Goal: Check status: Check status

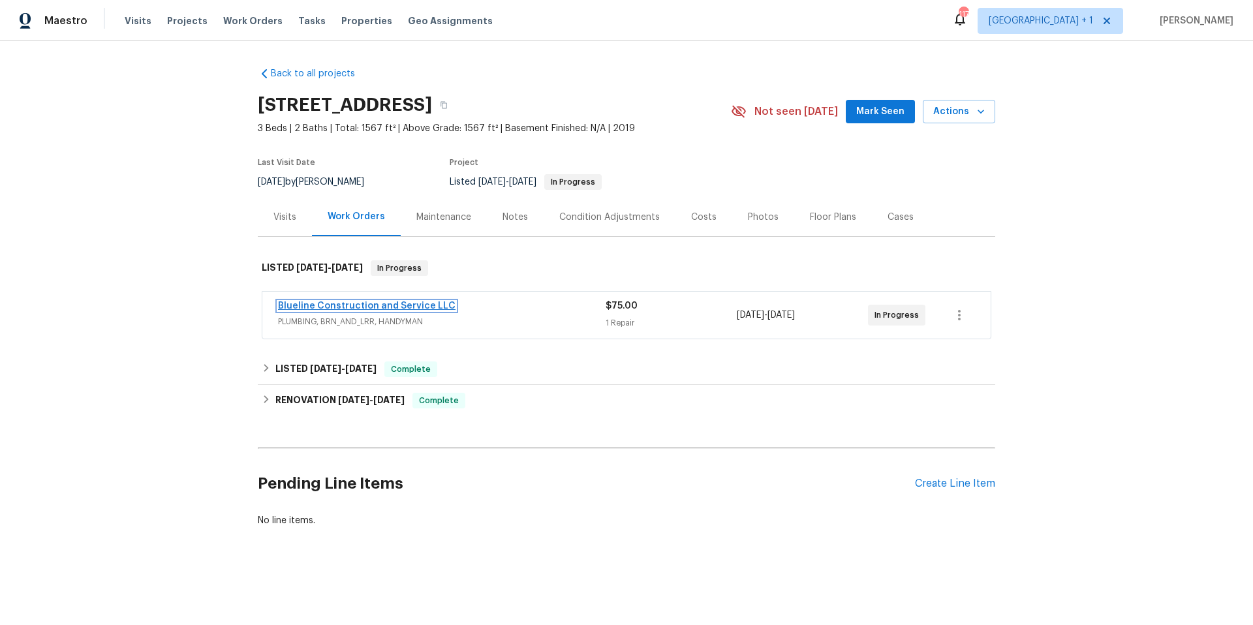
click at [353, 303] on link "Blueline Construction and Service LLC" at bounding box center [366, 305] width 177 height 9
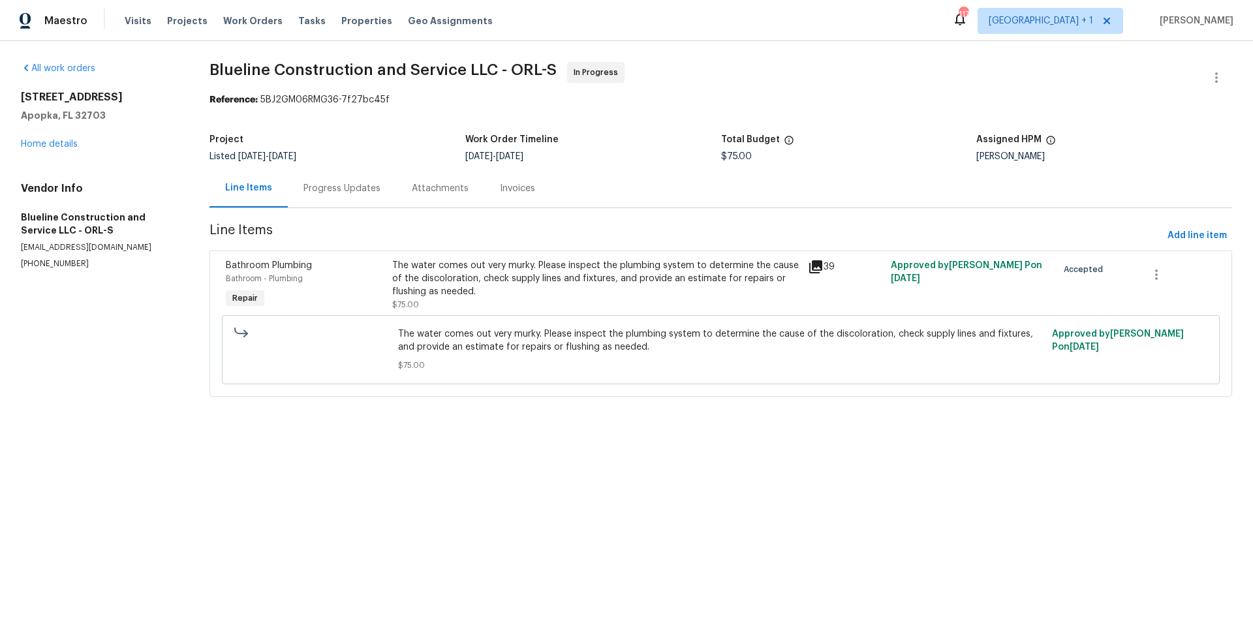
click at [352, 192] on div "Progress Updates" at bounding box center [341, 188] width 77 height 13
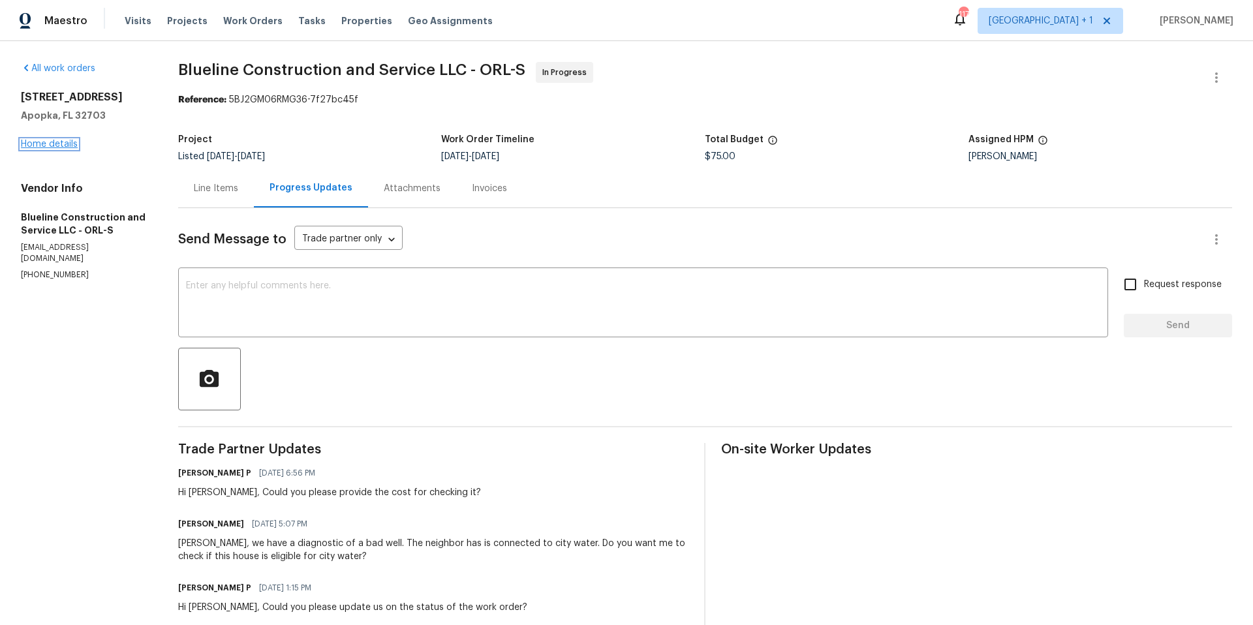
click at [50, 145] on link "Home details" at bounding box center [49, 144] width 57 height 9
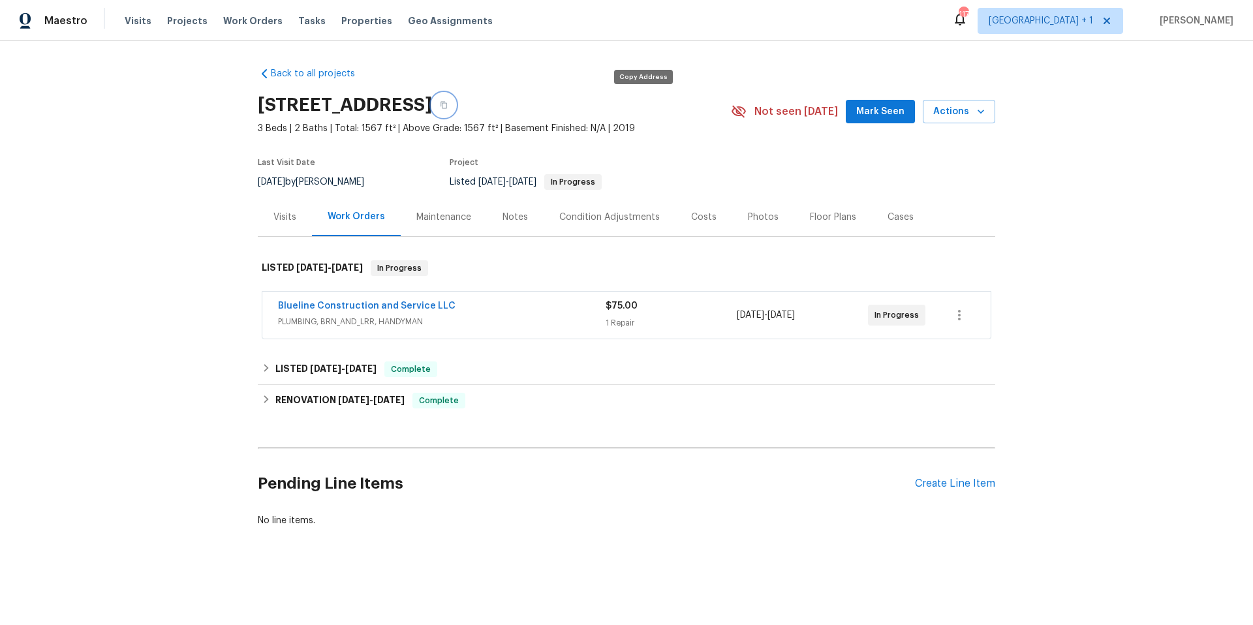
click at [448, 107] on icon "button" at bounding box center [444, 105] width 8 height 8
click at [283, 215] on div "Visits" at bounding box center [284, 217] width 23 height 13
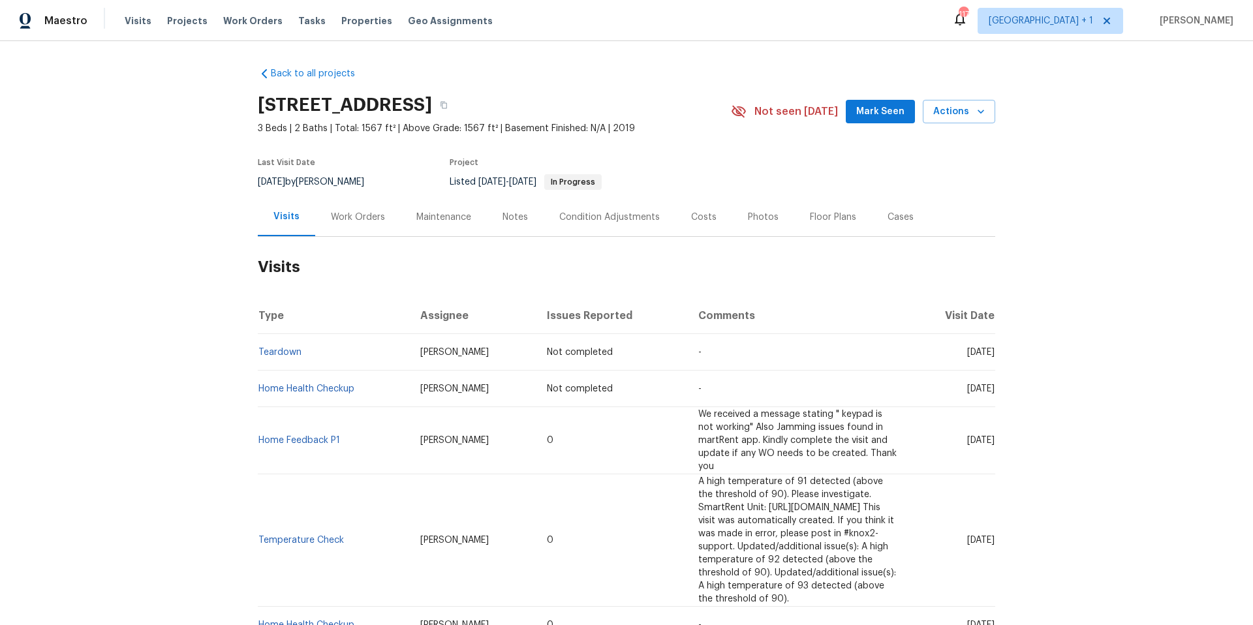
click at [353, 215] on div "Work Orders" at bounding box center [358, 217] width 54 height 13
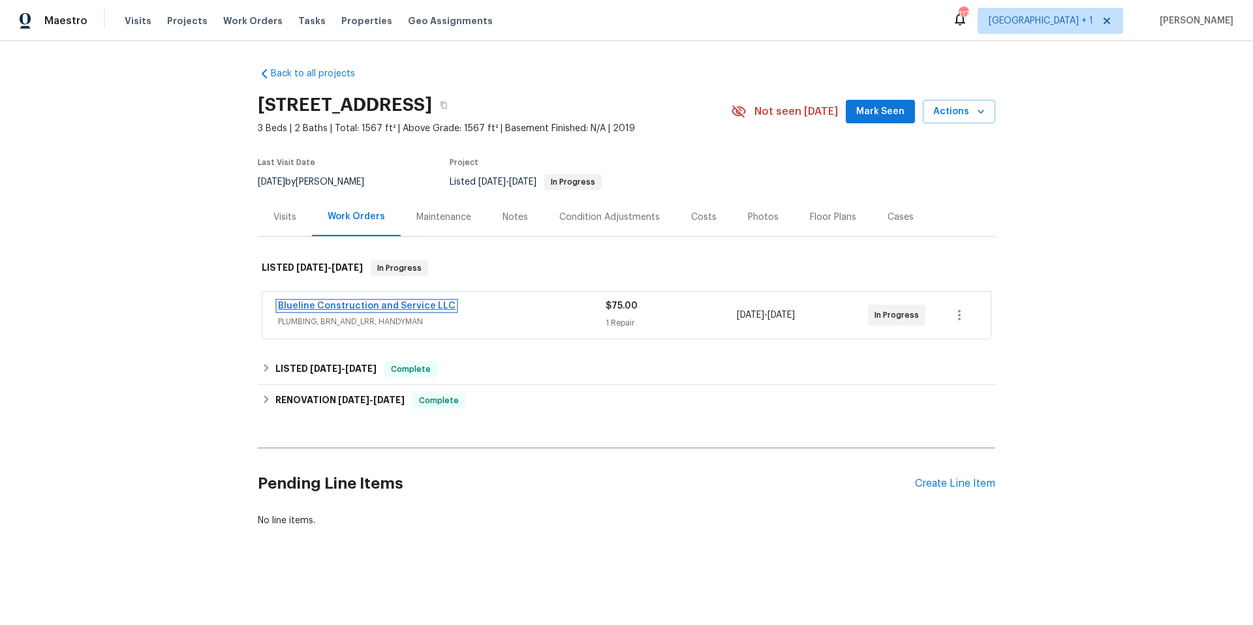
click at [371, 308] on link "Blueline Construction and Service LLC" at bounding box center [366, 305] width 177 height 9
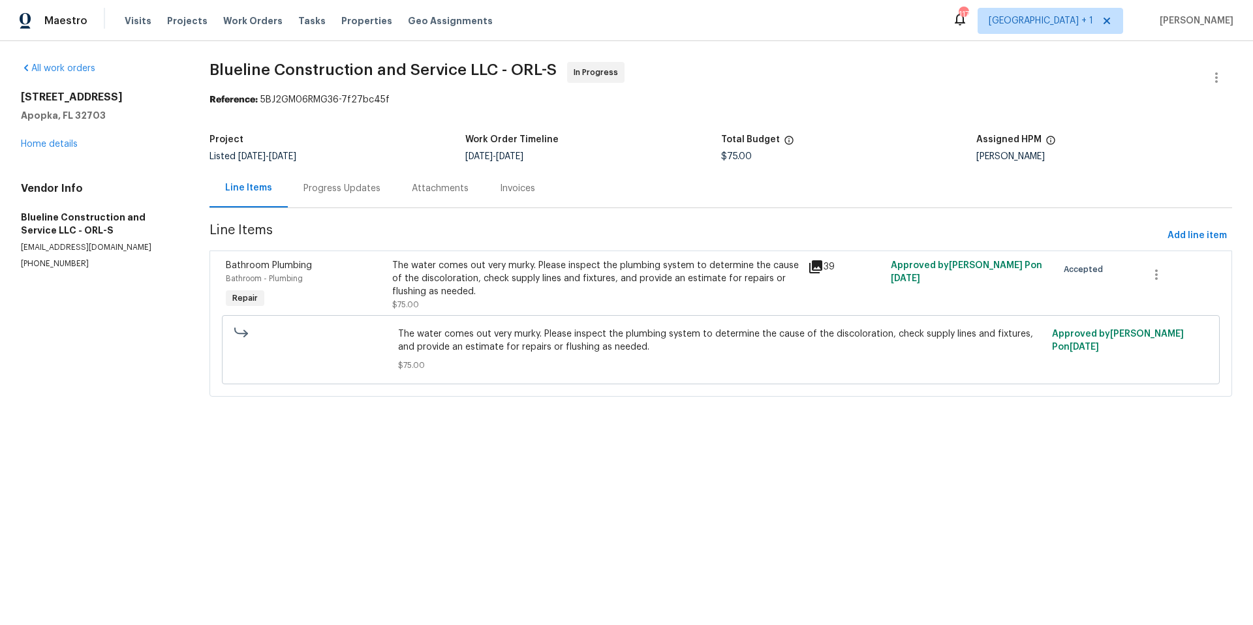
click at [810, 268] on icon at bounding box center [816, 267] width 16 height 16
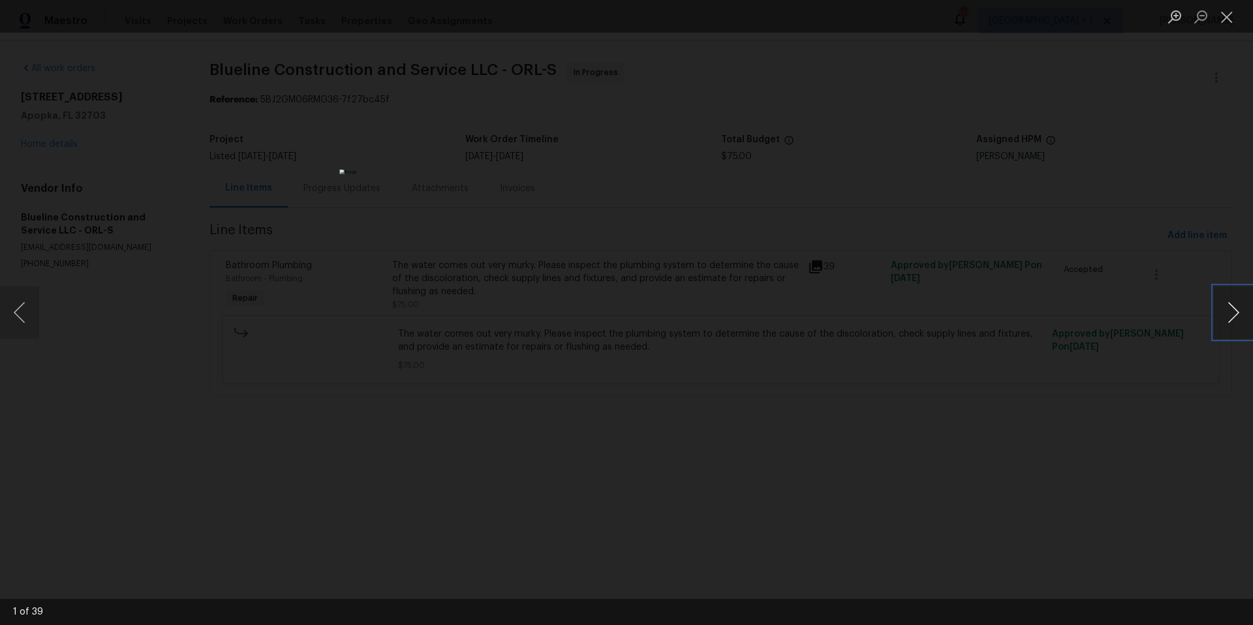
click at [1233, 318] on button "Next image" at bounding box center [1233, 312] width 39 height 52
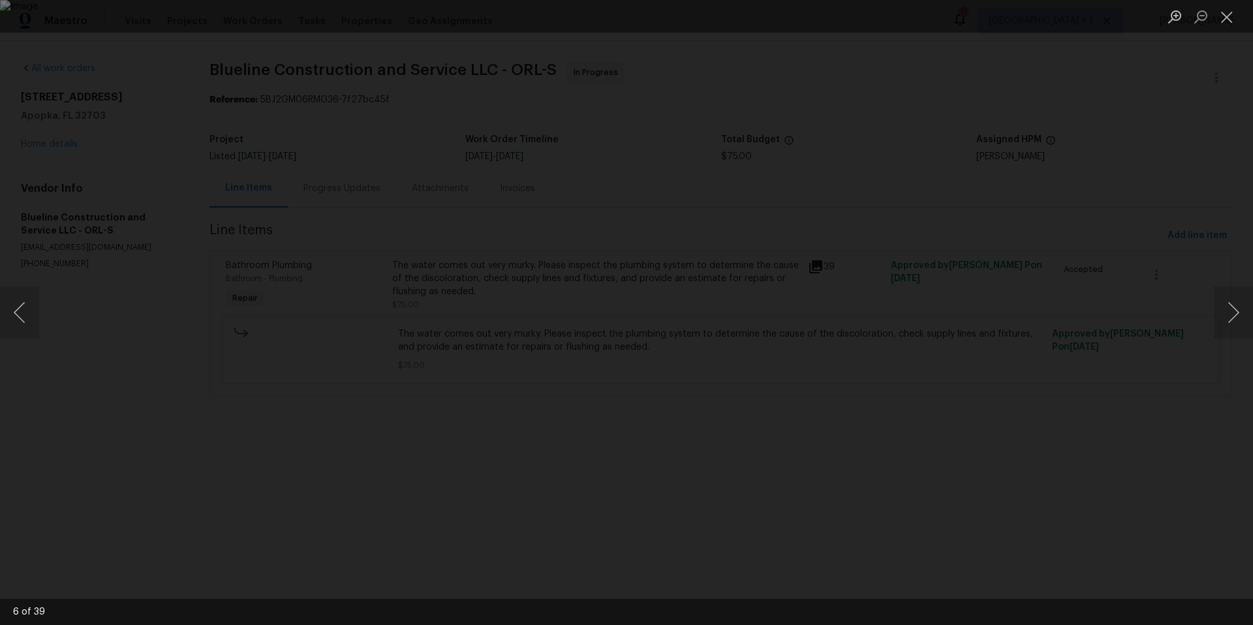
click at [148, 164] on div "Lightbox" at bounding box center [626, 312] width 1253 height 625
